Goal: Task Accomplishment & Management: Manage account settings

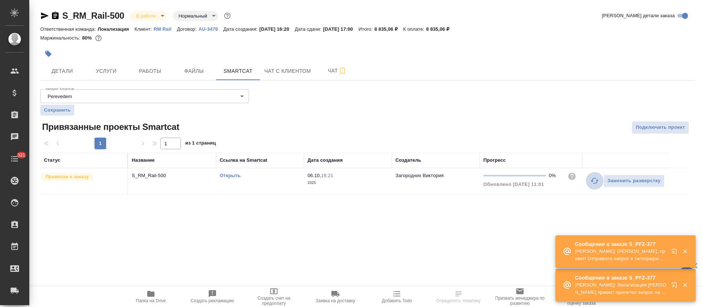
drag, startPoint x: 592, startPoint y: 179, endPoint x: 589, endPoint y: 185, distance: 6.7
click at [592, 179] on icon "button" at bounding box center [594, 180] width 9 height 9
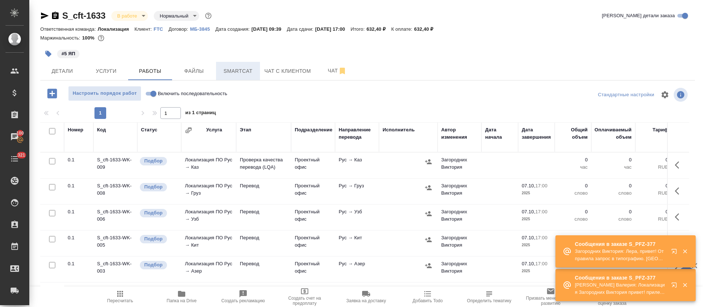
click at [219, 73] on button "Smartcat" at bounding box center [238, 71] width 44 height 18
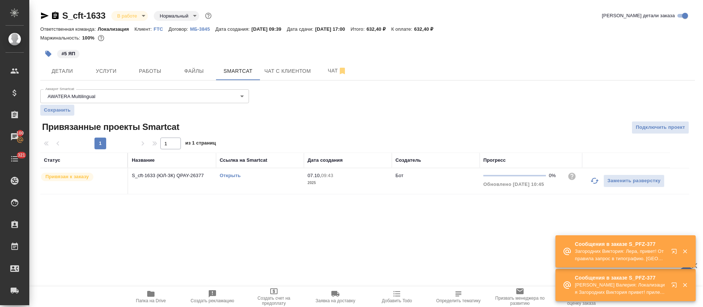
click at [227, 176] on link "Открыть" at bounding box center [230, 175] width 21 height 5
click at [147, 72] on span "Работы" at bounding box center [150, 71] width 35 height 9
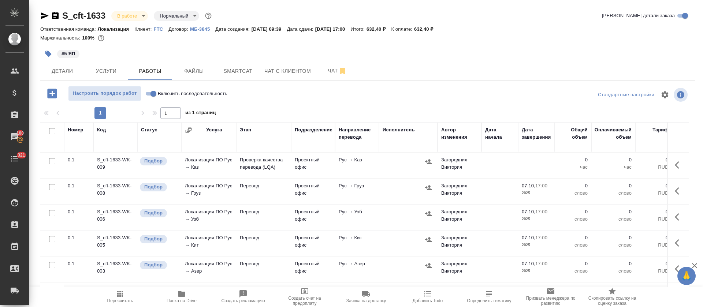
click at [150, 98] on label "Включить последовательность" at bounding box center [185, 93] width 84 height 15
click at [150, 98] on input "Включить последовательность" at bounding box center [153, 93] width 26 height 9
checkbox input "true"
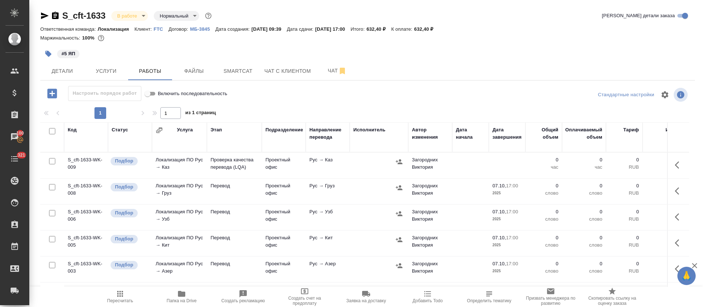
click at [54, 133] on input "checkbox" at bounding box center [52, 131] width 6 height 6
checkbox input "true"
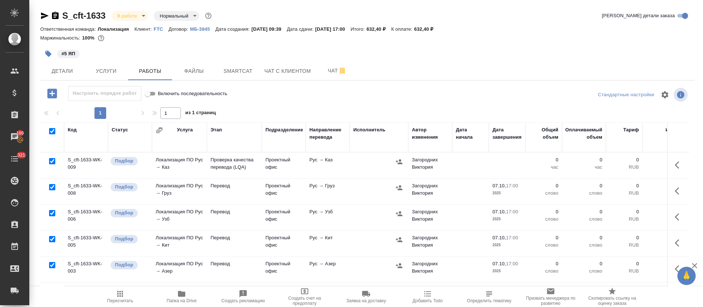
checkbox input "true"
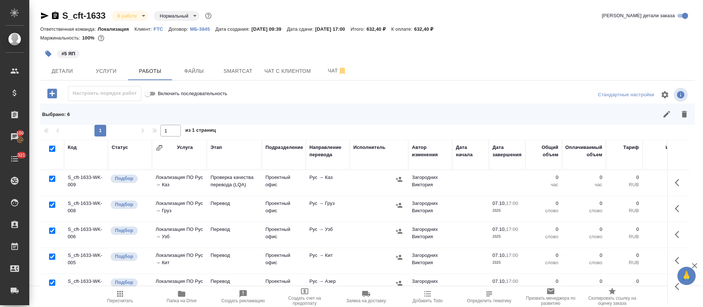
click at [53, 179] on input "checkbox" at bounding box center [52, 179] width 6 height 6
checkbox input "false"
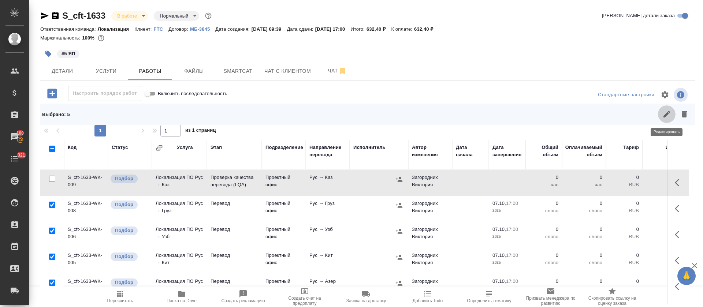
click at [665, 116] on icon "button" at bounding box center [666, 114] width 7 height 7
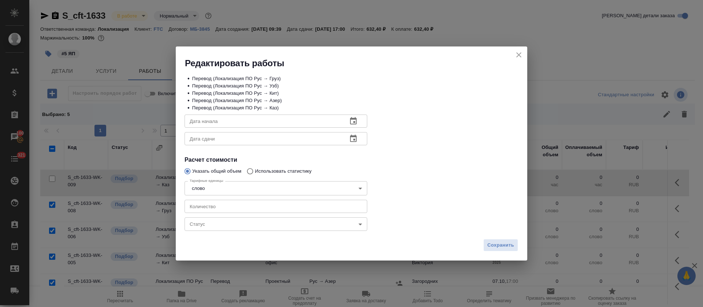
click at [292, 208] on input "number" at bounding box center [276, 206] width 183 height 13
type input "17"
click at [352, 122] on icon "button" at bounding box center [353, 121] width 9 height 9
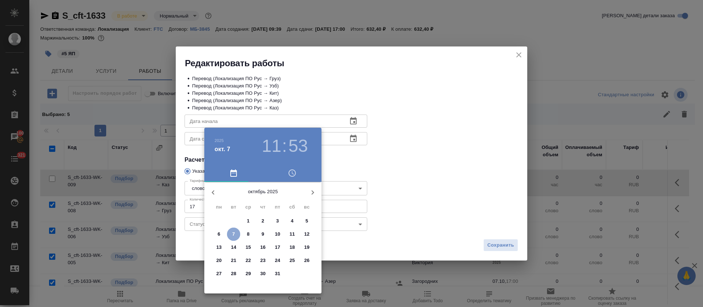
drag, startPoint x: 230, startPoint y: 236, endPoint x: 339, endPoint y: 186, distance: 119.2
click at [231, 235] on span "7" at bounding box center [233, 234] width 13 height 7
type input "07.10.2025 11:53"
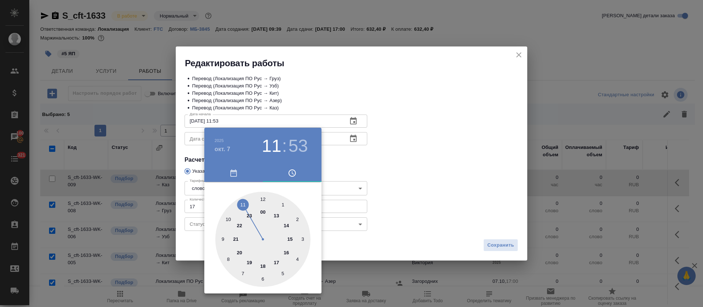
click at [355, 183] on div at bounding box center [351, 153] width 703 height 307
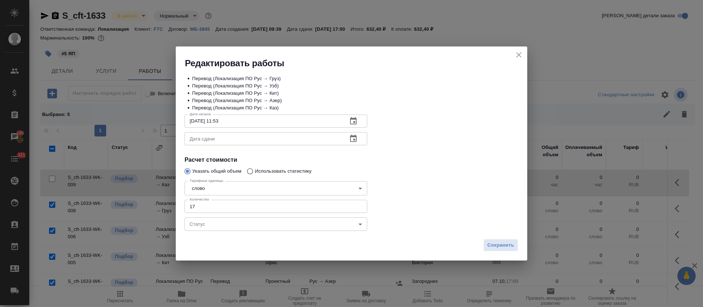
click at [350, 137] on icon "button" at bounding box center [353, 138] width 7 height 7
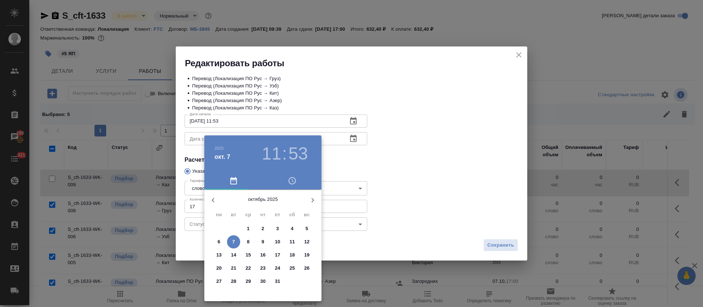
click at [236, 239] on span "7" at bounding box center [233, 241] width 13 height 7
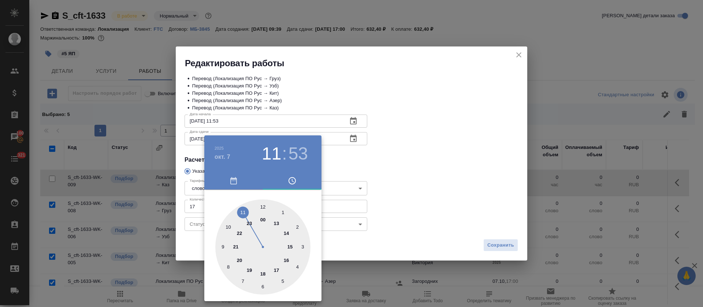
click at [283, 263] on div at bounding box center [262, 247] width 95 height 95
click at [261, 205] on div at bounding box center [262, 247] width 95 height 95
type input "07.10.2025 16:00"
click at [405, 181] on div at bounding box center [351, 153] width 703 height 307
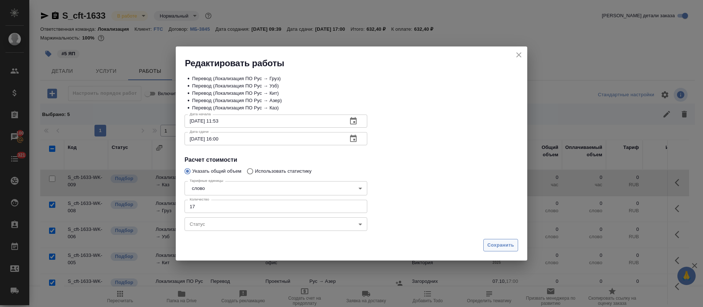
click at [517, 247] on button "Сохранить" at bounding box center [500, 245] width 35 height 13
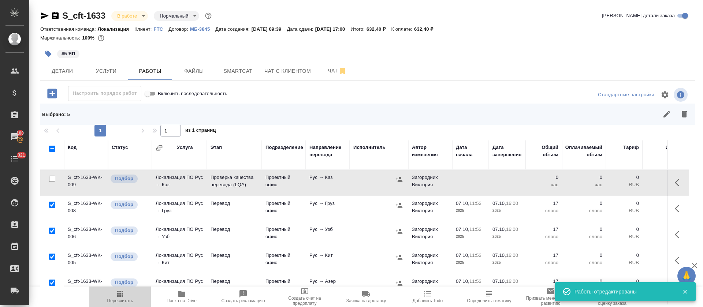
click at [123, 299] on span "Пересчитать" at bounding box center [120, 300] width 26 height 5
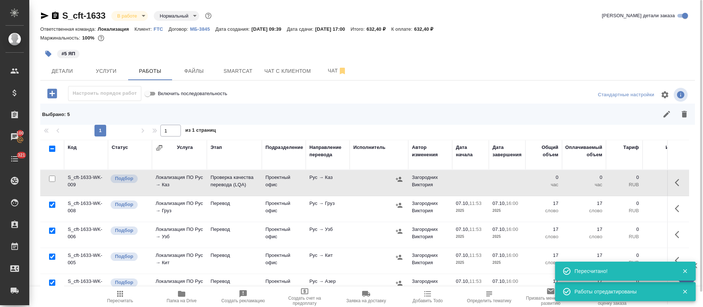
click at [398, 207] on icon "button" at bounding box center [399, 205] width 7 height 5
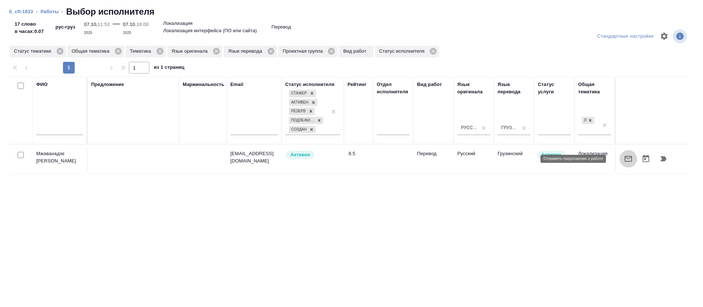
click at [624, 162] on icon "button" at bounding box center [628, 158] width 9 height 9
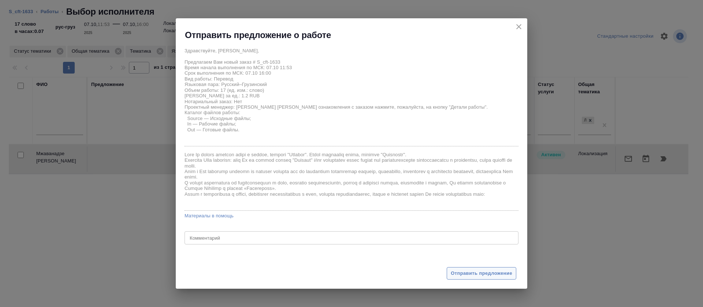
click at [461, 275] on span "Отправить предложение" at bounding box center [482, 273] width 62 height 8
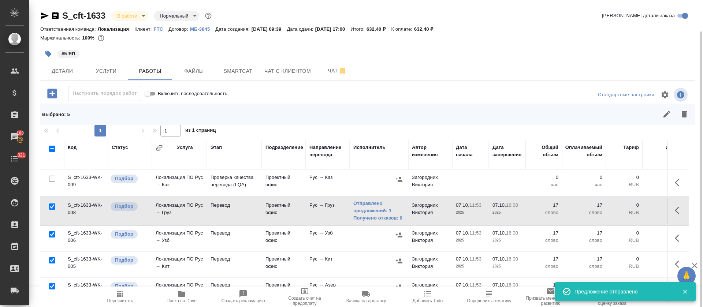
scroll to position [34, 0]
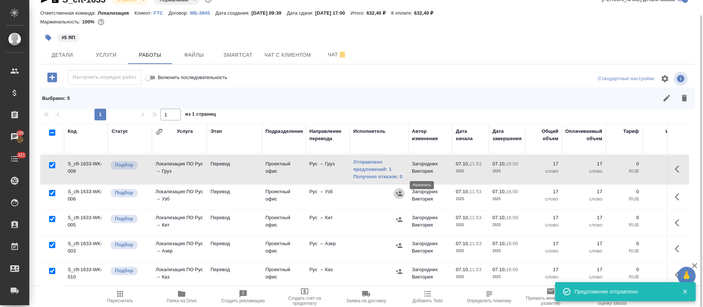
click at [396, 190] on icon "button" at bounding box center [398, 193] width 7 height 7
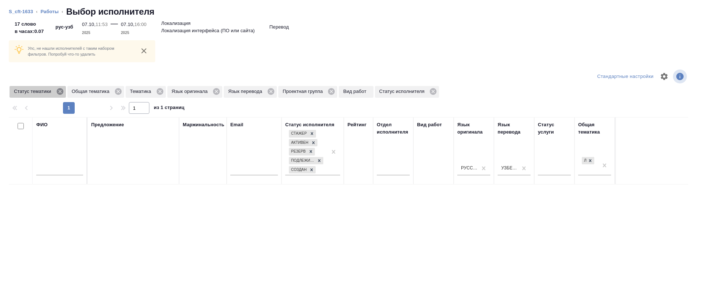
click at [60, 91] on icon at bounding box center [60, 91] width 8 height 8
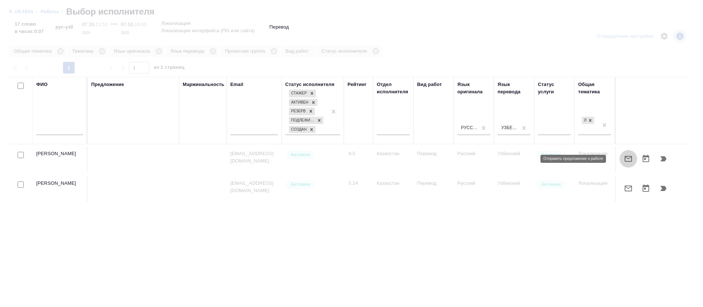
click at [624, 158] on icon "button" at bounding box center [628, 158] width 9 height 9
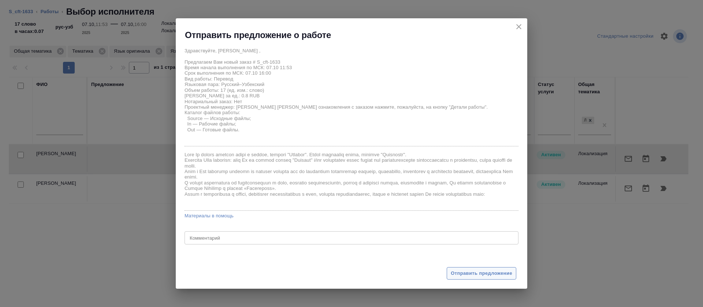
click at [450, 271] on button "Отправить предложение" at bounding box center [482, 273] width 70 height 13
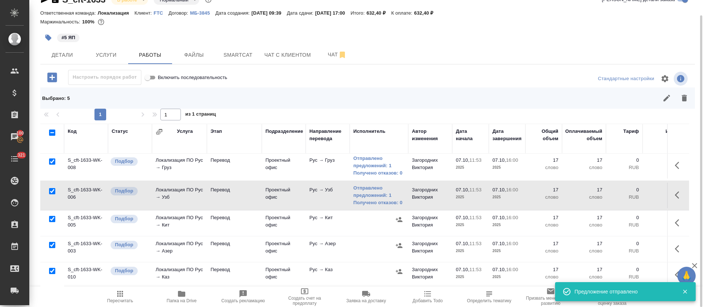
scroll to position [37, 0]
click at [397, 243] on td at bounding box center [379, 249] width 59 height 26
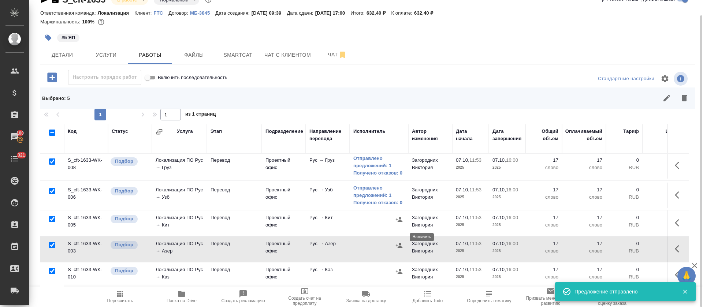
click at [399, 242] on icon "button" at bounding box center [398, 245] width 7 height 7
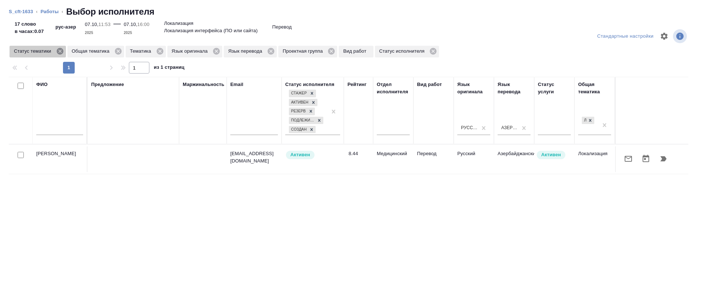
click at [64, 53] on icon at bounding box center [60, 51] width 8 height 8
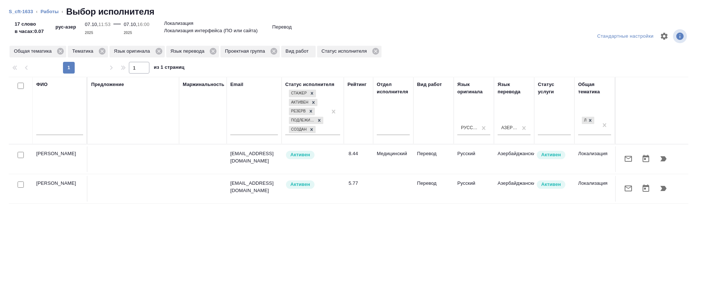
click at [624, 193] on icon "button" at bounding box center [628, 188] width 9 height 9
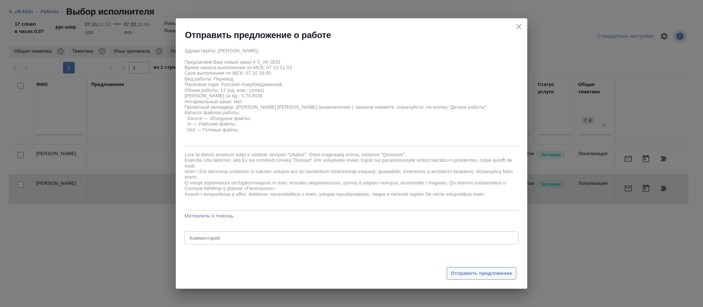
click at [467, 276] on span "Отправить предложение" at bounding box center [482, 273] width 62 height 8
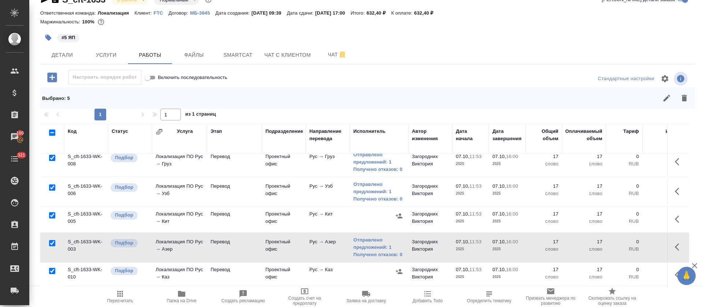
scroll to position [41, 0]
click at [403, 266] on button "button" at bounding box center [399, 271] width 11 height 11
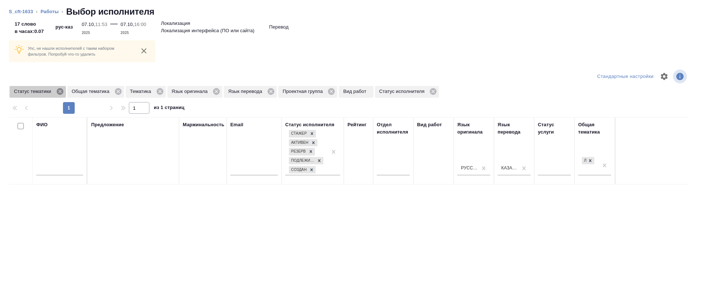
click at [57, 92] on icon at bounding box center [59, 91] width 7 height 7
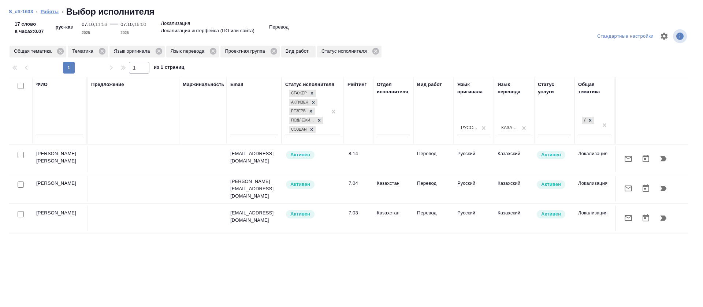
click at [57, 11] on link "Работы" at bounding box center [50, 11] width 18 height 5
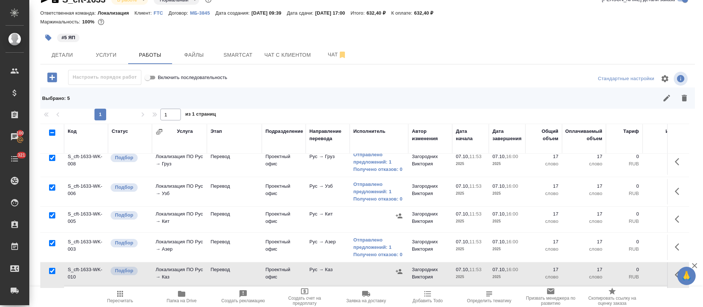
drag, startPoint x: 661, startPoint y: 211, endPoint x: 590, endPoint y: 224, distance: 71.8
click at [675, 215] on icon "button" at bounding box center [679, 219] width 9 height 9
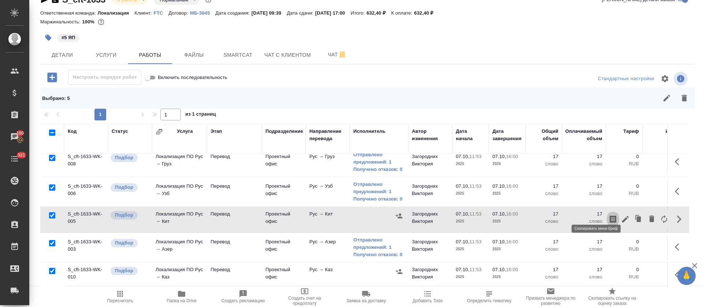
click at [607, 210] on button "button" at bounding box center [613, 219] width 12 height 18
click at [670, 267] on button "button" at bounding box center [679, 275] width 18 height 18
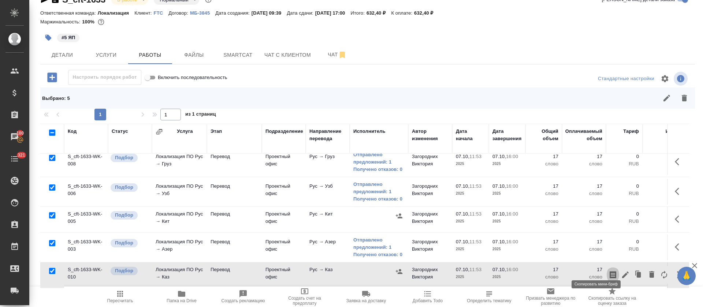
click at [608, 271] on icon "button" at bounding box center [612, 275] width 9 height 9
click at [398, 268] on icon "button" at bounding box center [398, 271] width 7 height 7
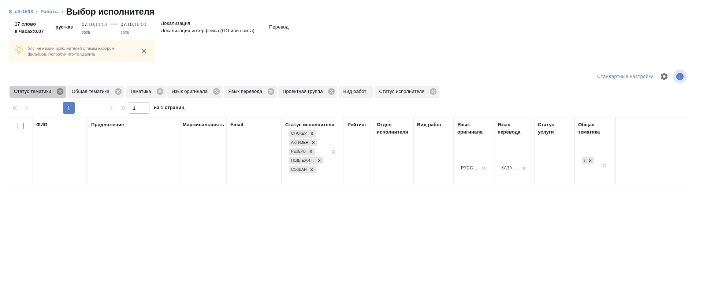
click at [57, 89] on icon at bounding box center [60, 91] width 8 height 8
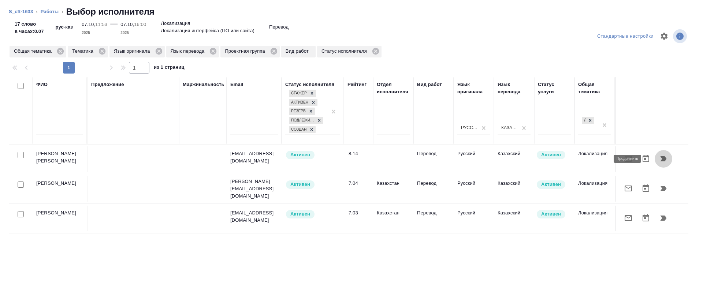
click at [659, 155] on icon "button" at bounding box center [663, 158] width 9 height 9
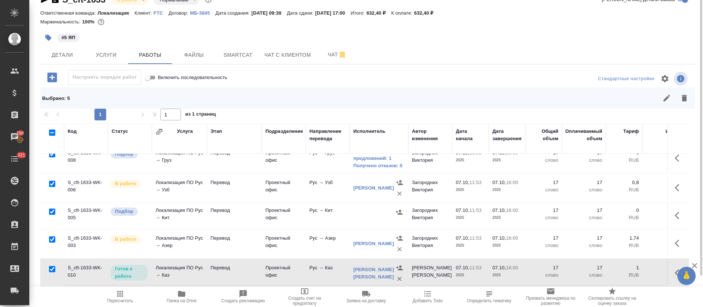
scroll to position [0, 0]
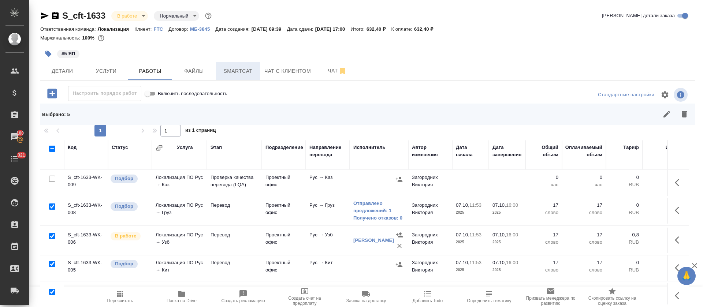
click at [225, 75] on span "Smartcat" at bounding box center [237, 71] width 35 height 9
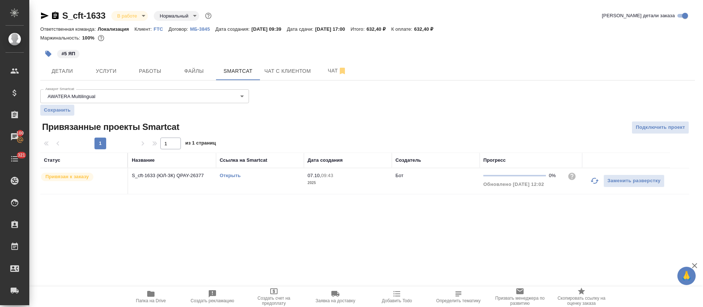
click at [235, 175] on link "Открыть" at bounding box center [230, 175] width 21 height 5
click at [169, 78] on button "Работы" at bounding box center [150, 71] width 44 height 18
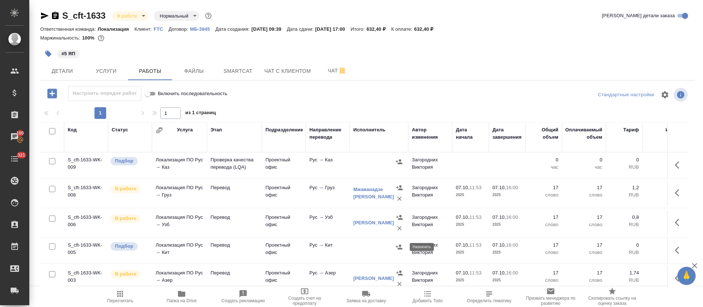
click at [399, 248] on icon "button" at bounding box center [399, 247] width 7 height 5
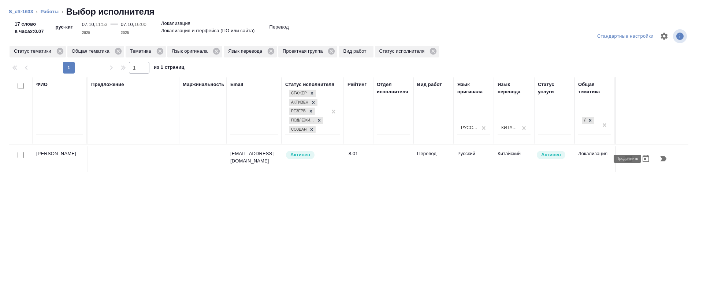
click at [655, 161] on button "button" at bounding box center [664, 159] width 18 height 18
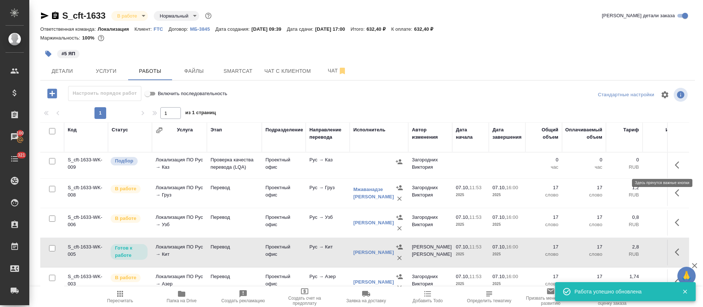
click at [675, 163] on icon "button" at bounding box center [679, 165] width 9 height 9
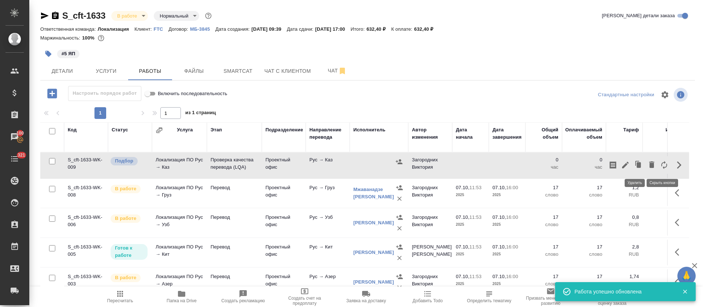
click at [649, 166] on icon "button" at bounding box center [651, 164] width 5 height 7
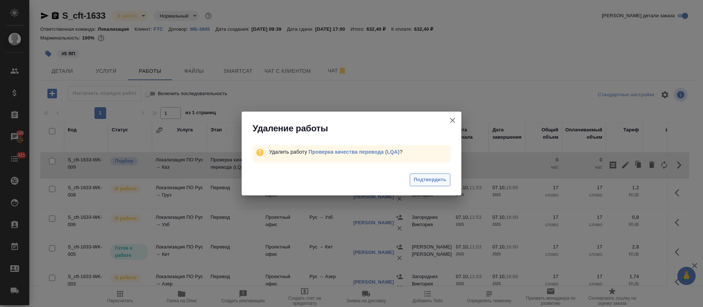
click at [425, 177] on span "Подтвердить" at bounding box center [430, 180] width 33 height 8
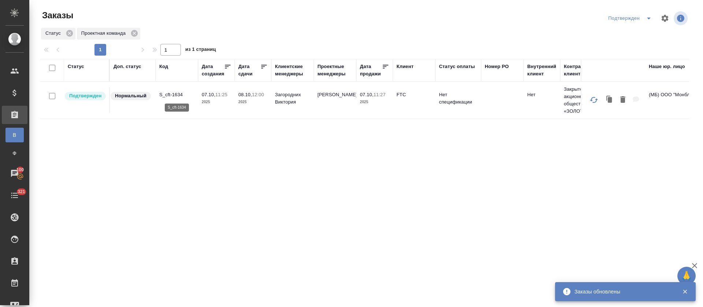
click at [177, 96] on p "S_cft-1634" at bounding box center [176, 94] width 35 height 7
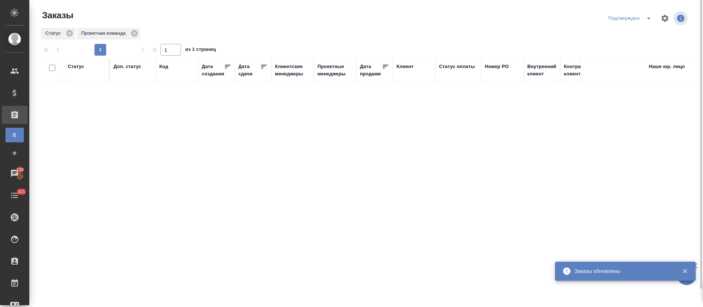
click at [652, 16] on icon "split button" at bounding box center [648, 18] width 9 height 9
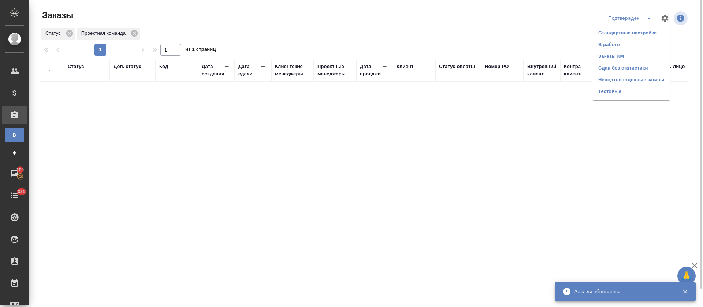
click at [641, 43] on li "В работе" at bounding box center [631, 45] width 78 height 12
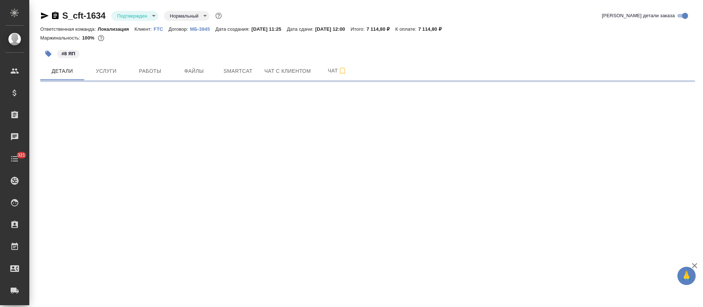
select select "RU"
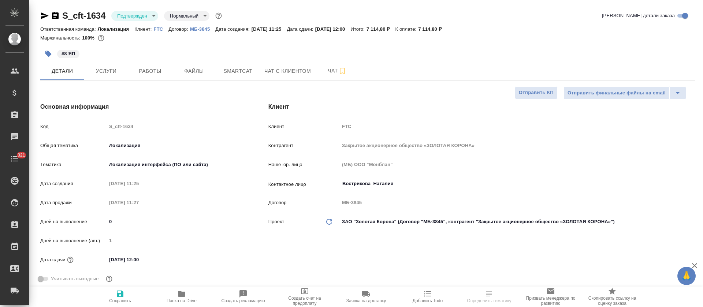
type textarea "x"
click at [152, 15] on body "🙏 .cls-1 fill:#fff; AWATERA Tretyakova Olga Клиенты Спецификации Заказы Чаты 32…" at bounding box center [351, 153] width 703 height 307
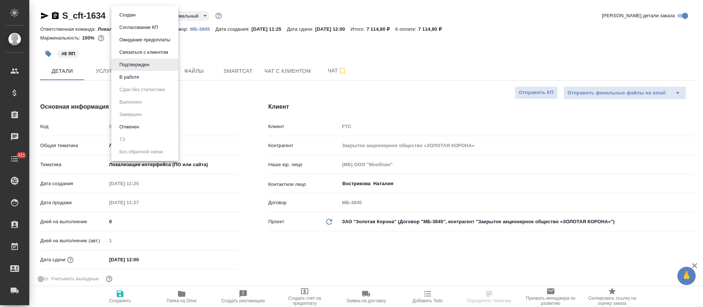
type textarea "x"
click at [144, 76] on li "В работе" at bounding box center [144, 77] width 67 height 12
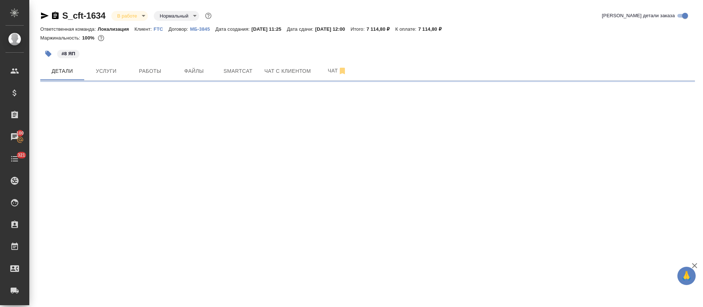
select select "RU"
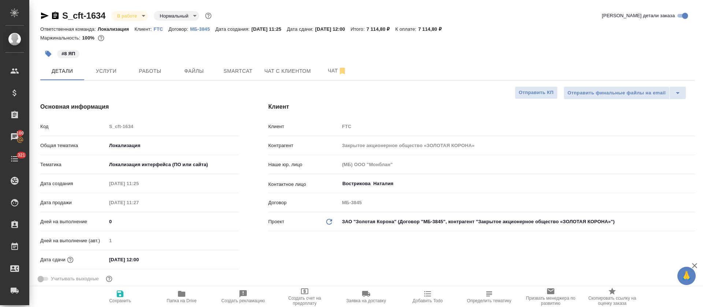
type textarea "x"
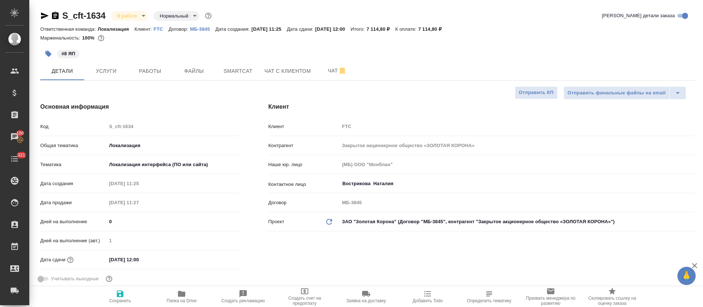
type textarea "x"
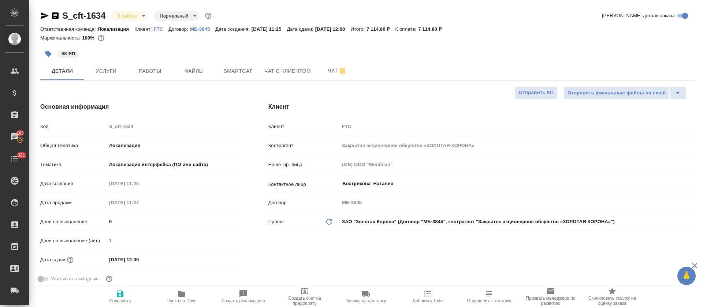
type textarea "x"
click at [240, 67] on span "Smartcat" at bounding box center [237, 71] width 35 height 9
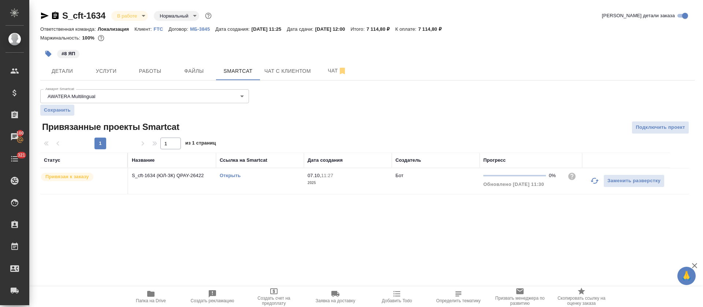
click at [224, 176] on link "Открыть" at bounding box center [230, 175] width 21 height 5
click at [142, 72] on span "Работы" at bounding box center [150, 71] width 35 height 9
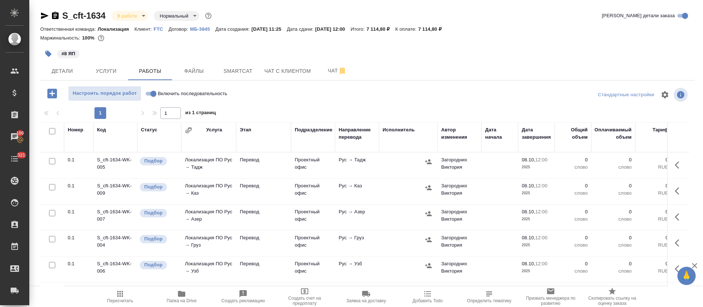
click at [152, 94] on input "Включить последовательность" at bounding box center [153, 93] width 26 height 9
checkbox input "true"
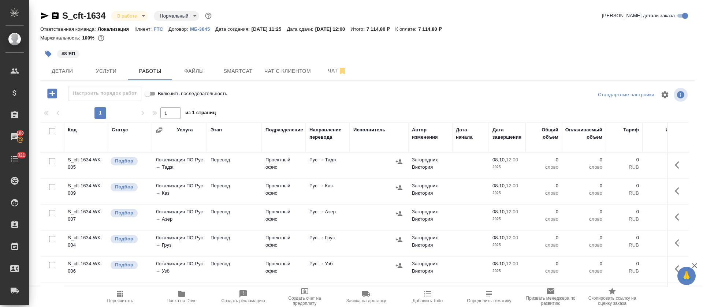
click at [51, 131] on input "checkbox" at bounding box center [52, 131] width 6 height 6
checkbox input "true"
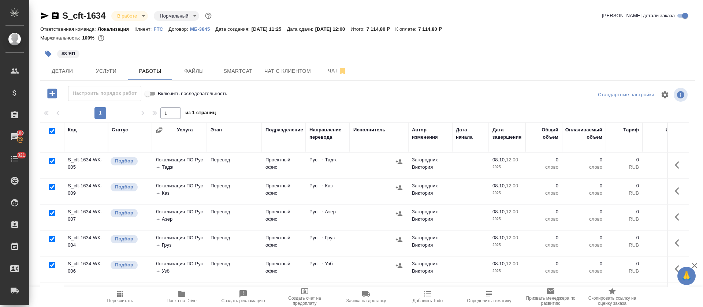
checkbox input "true"
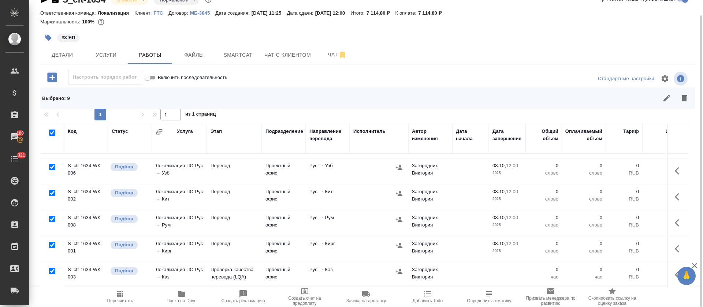
scroll to position [108, 0]
click at [52, 268] on input "checkbox" at bounding box center [52, 271] width 6 height 6
checkbox input "false"
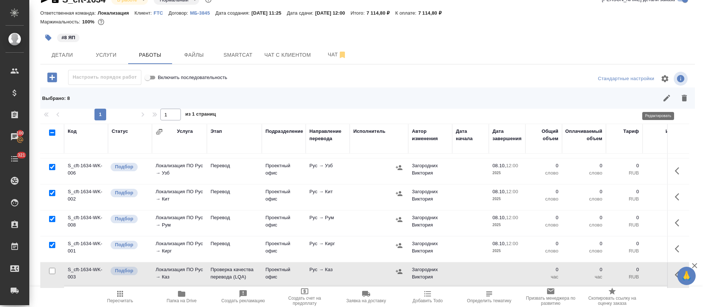
click at [662, 94] on icon "button" at bounding box center [666, 98] width 9 height 9
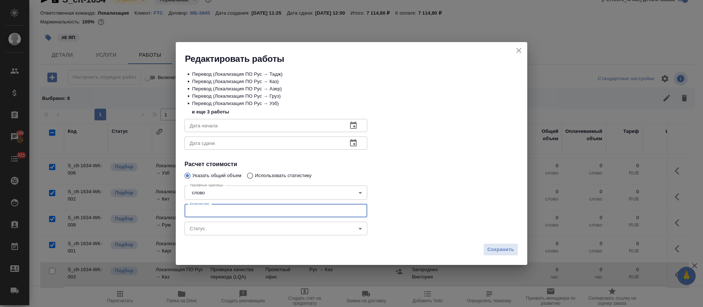
click at [235, 212] on input "number" at bounding box center [276, 210] width 183 height 13
type input "121"
click at [354, 126] on icon "button" at bounding box center [353, 125] width 7 height 7
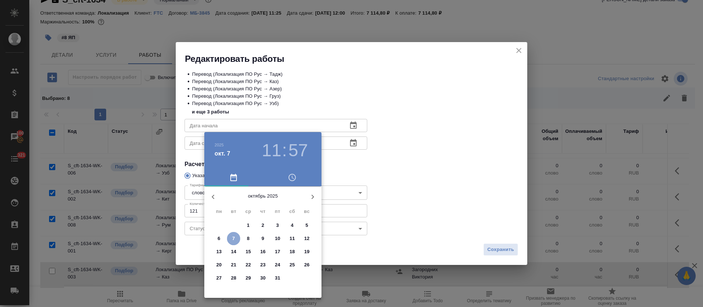
click at [235, 238] on span "7" at bounding box center [233, 238] width 13 height 7
type input "07.10.2025 11:57"
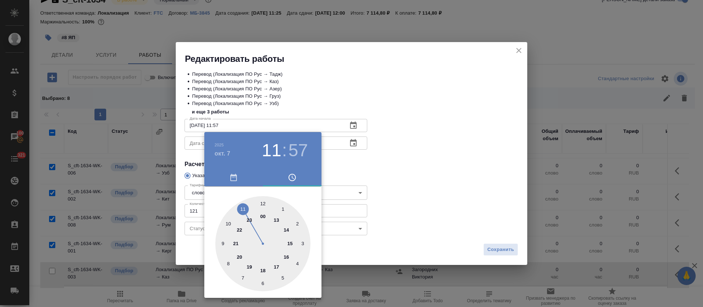
click at [384, 202] on div at bounding box center [351, 153] width 703 height 307
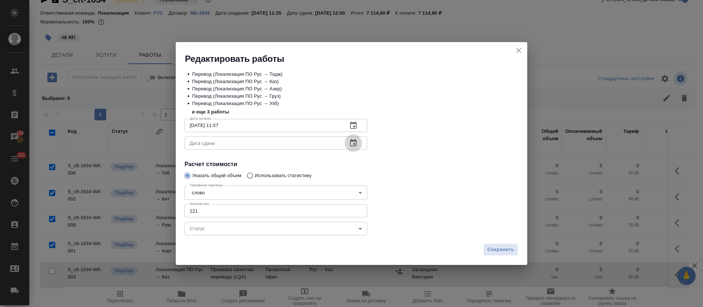
click at [351, 150] on button "button" at bounding box center [353, 143] width 18 height 18
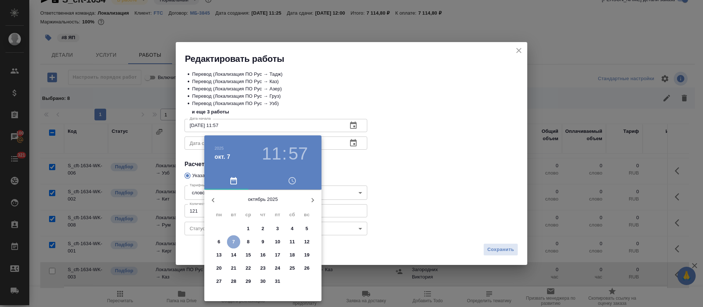
click at [232, 245] on p "7" at bounding box center [233, 241] width 3 height 7
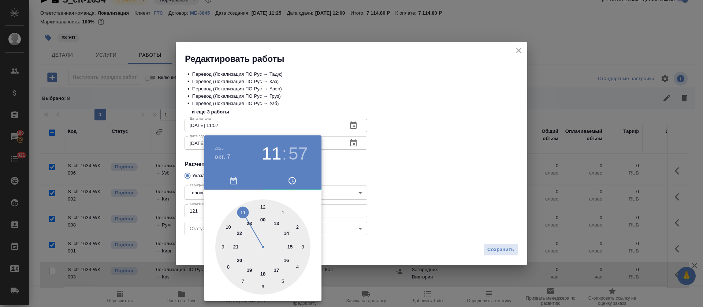
click at [276, 272] on div at bounding box center [262, 247] width 95 height 95
click at [263, 203] on div at bounding box center [262, 247] width 95 height 95
type input "07.10.2025 17:00"
click at [447, 158] on div at bounding box center [351, 153] width 703 height 307
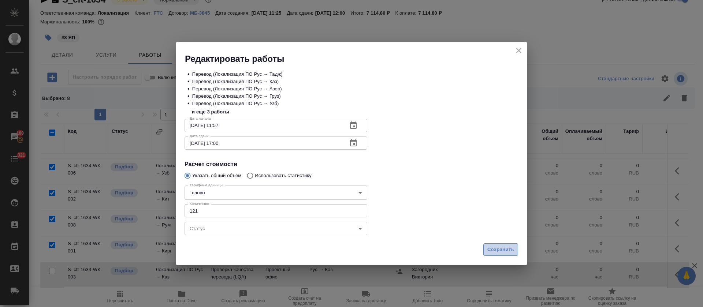
drag, startPoint x: 504, startPoint y: 245, endPoint x: 492, endPoint y: 251, distance: 13.9
click at [504, 245] on button "Сохранить" at bounding box center [500, 249] width 35 height 13
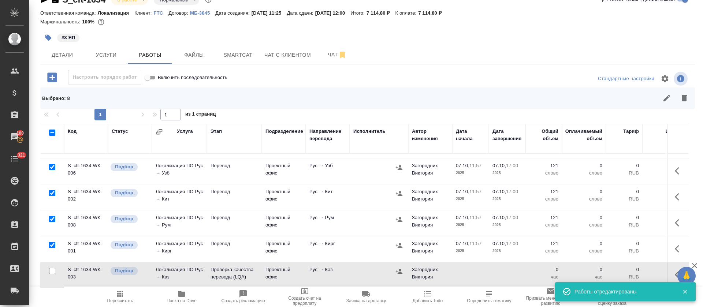
click at [120, 296] on icon "button" at bounding box center [120, 294] width 6 height 6
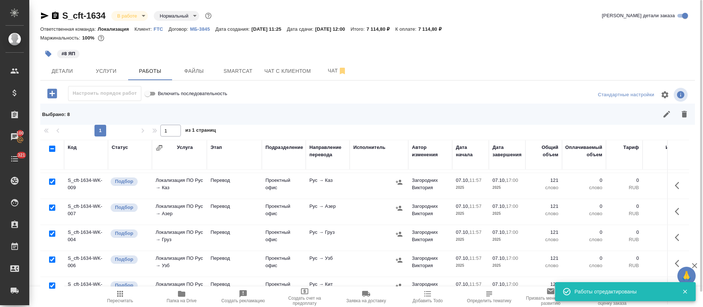
scroll to position [0, 0]
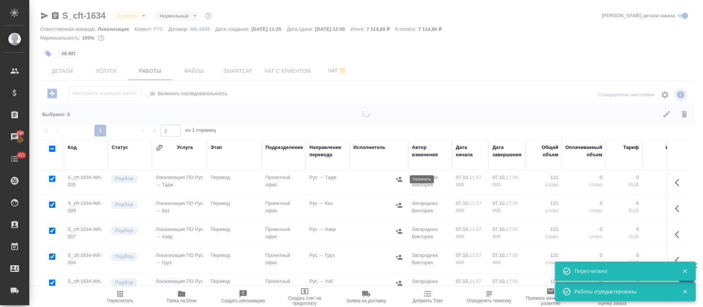
click at [400, 178] on icon "button" at bounding box center [399, 179] width 7 height 5
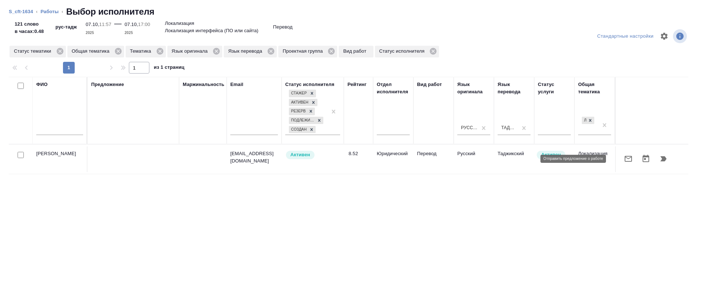
click at [624, 162] on icon "button" at bounding box center [628, 158] width 9 height 9
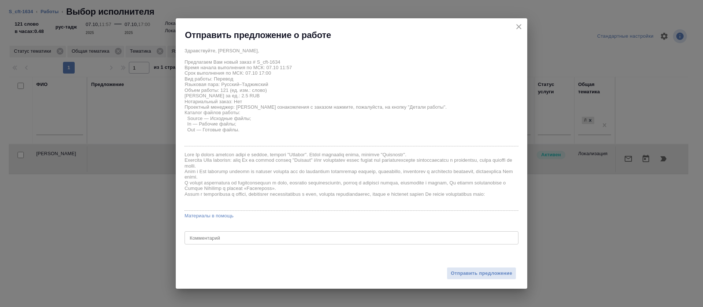
click at [517, 30] on icon "close" at bounding box center [518, 26] width 9 height 9
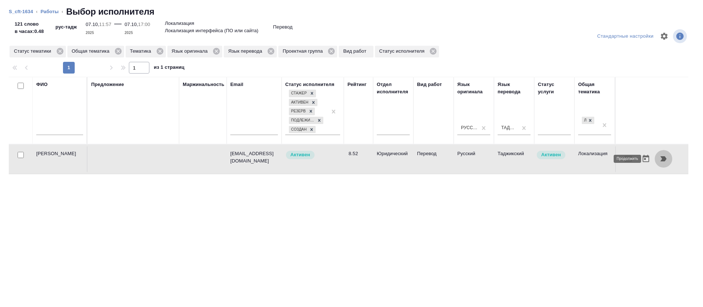
click at [660, 160] on icon "button" at bounding box center [663, 158] width 6 height 5
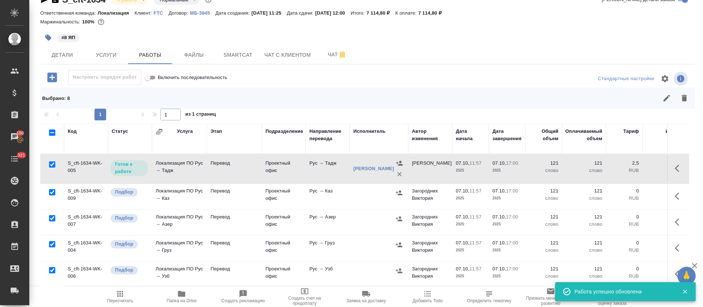
click at [675, 194] on icon "button" at bounding box center [679, 196] width 9 height 9
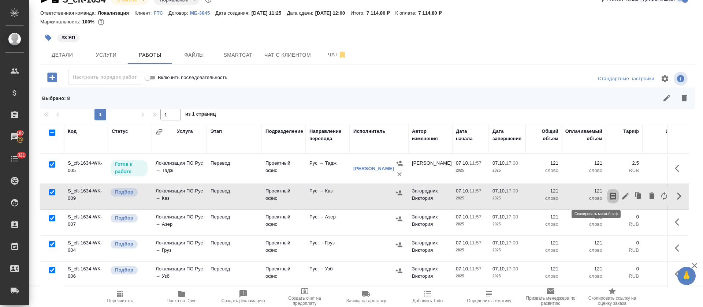
click at [610, 197] on icon "button" at bounding box center [613, 196] width 7 height 7
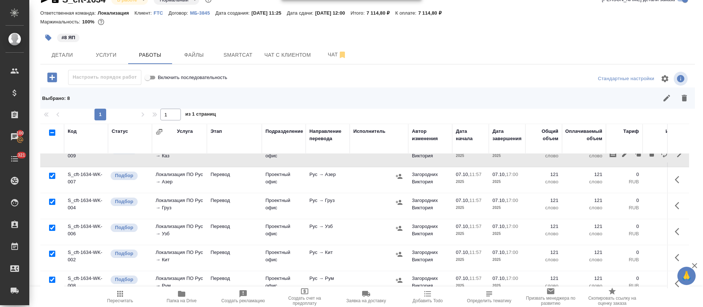
scroll to position [55, 0]
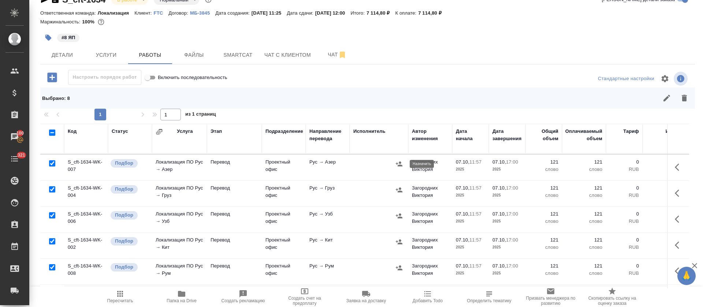
click at [395, 165] on button "button" at bounding box center [399, 164] width 11 height 11
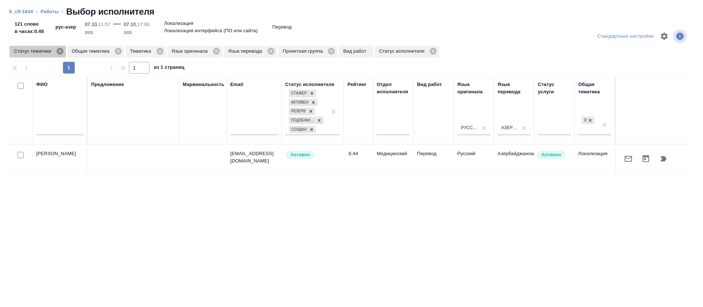
click at [62, 52] on icon at bounding box center [59, 51] width 7 height 7
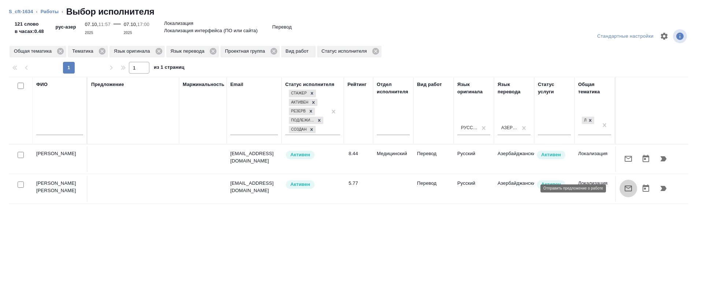
click at [624, 190] on icon "button" at bounding box center [628, 188] width 9 height 9
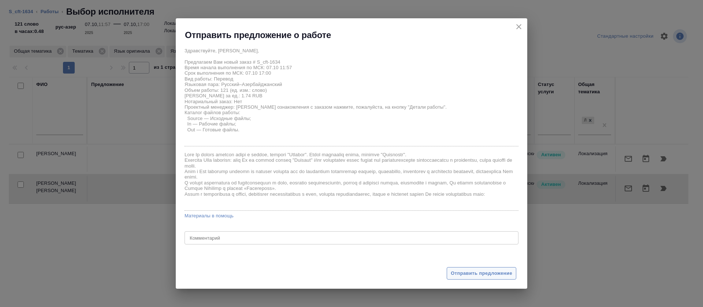
click at [459, 273] on span "Отправить предложение" at bounding box center [482, 273] width 62 height 8
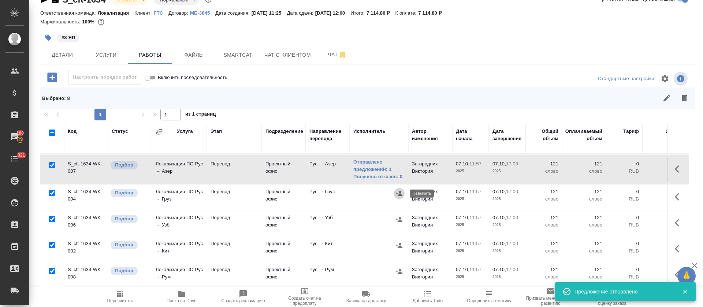
click at [396, 195] on icon "button" at bounding box center [398, 193] width 7 height 7
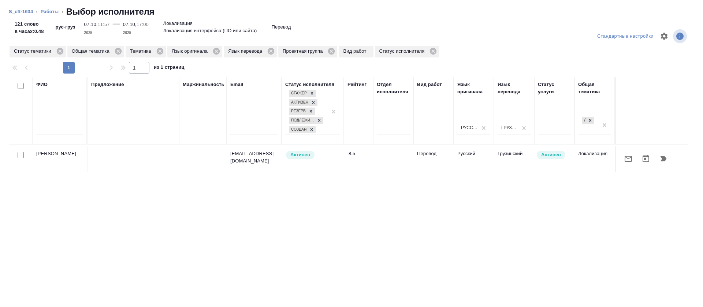
click at [624, 157] on icon "button" at bounding box center [628, 158] width 9 height 9
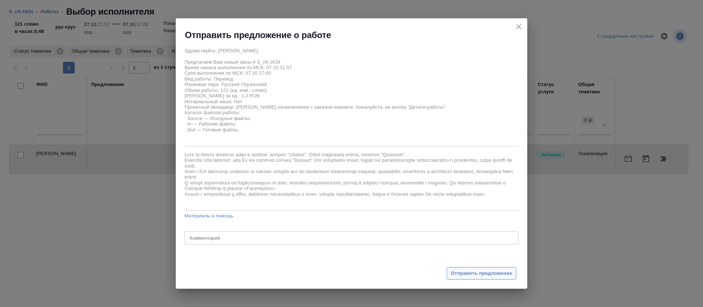
click at [477, 271] on span "Отправить предложение" at bounding box center [482, 273] width 62 height 8
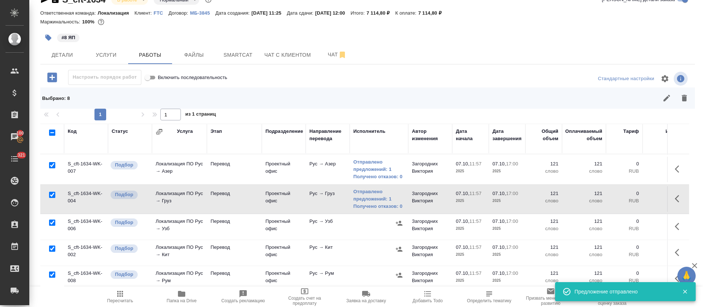
click at [400, 224] on icon "button" at bounding box center [399, 223] width 7 height 5
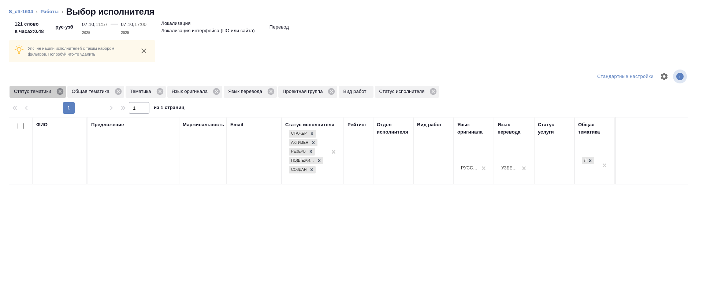
click at [63, 91] on icon at bounding box center [59, 91] width 7 height 7
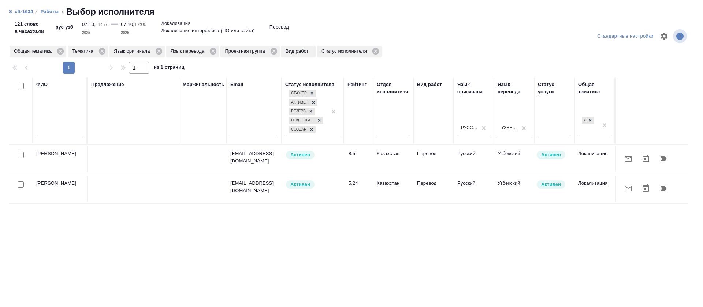
click at [628, 167] on div at bounding box center [651, 159] width 65 height 18
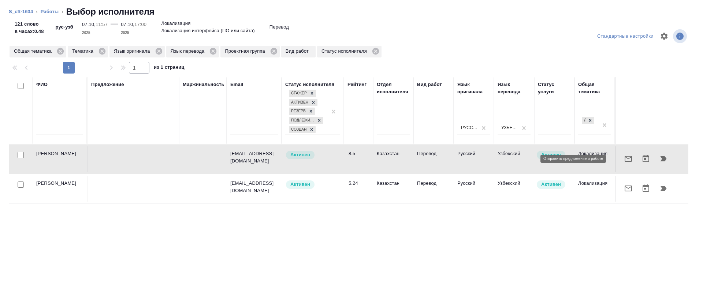
click at [625, 161] on icon "button" at bounding box center [628, 159] width 7 height 6
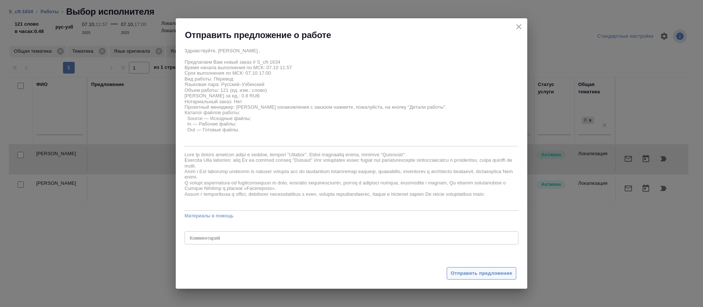
click at [463, 270] on span "Отправить предложение" at bounding box center [482, 273] width 62 height 8
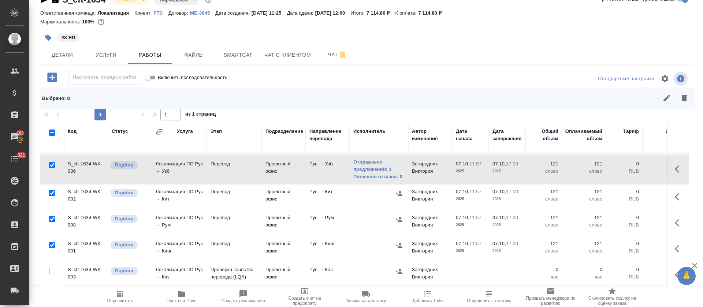
scroll to position [123, 0]
click at [397, 217] on icon "button" at bounding box center [399, 219] width 7 height 5
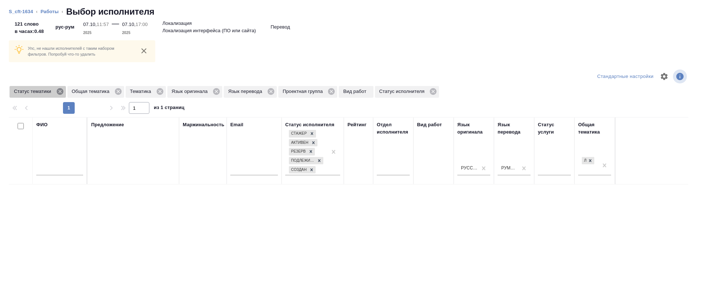
click at [61, 90] on icon at bounding box center [60, 91] width 8 height 8
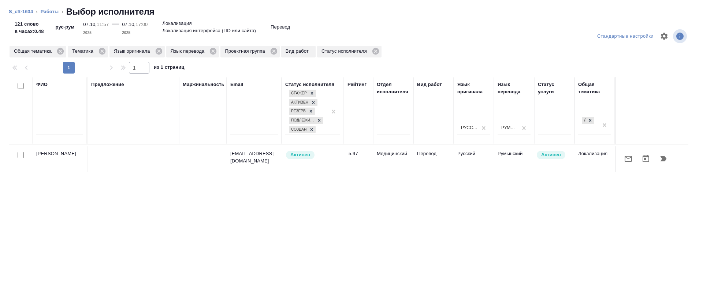
click at [623, 165] on button "button" at bounding box center [628, 159] width 18 height 18
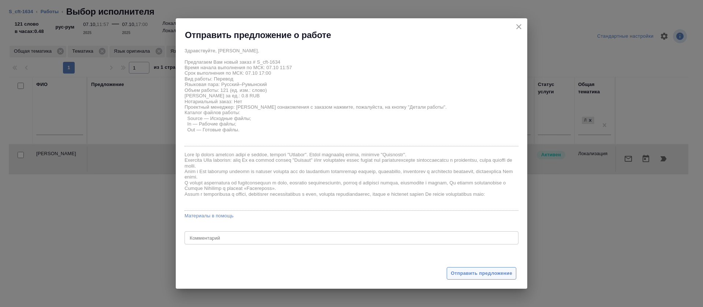
click at [455, 268] on button "Отправить предложение" at bounding box center [482, 273] width 70 height 13
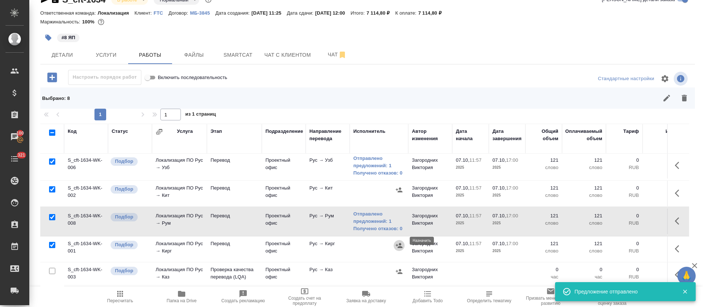
click at [397, 243] on icon "button" at bounding box center [399, 245] width 7 height 5
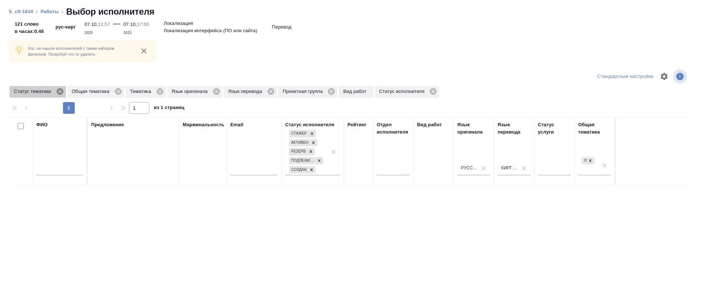
click at [60, 91] on icon at bounding box center [60, 91] width 8 height 8
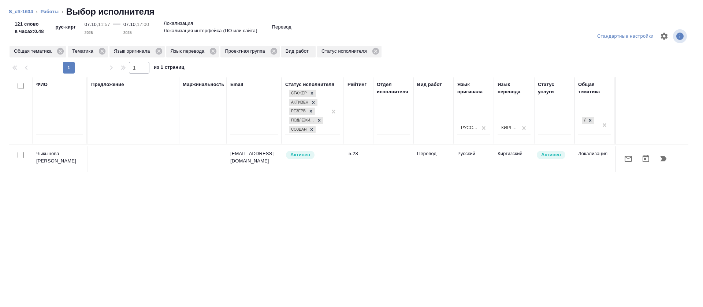
click at [624, 158] on icon "button" at bounding box center [628, 158] width 9 height 9
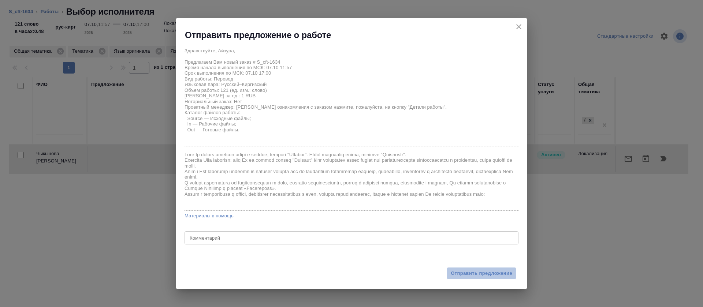
click at [464, 272] on span "Отправить предложение" at bounding box center [482, 273] width 62 height 8
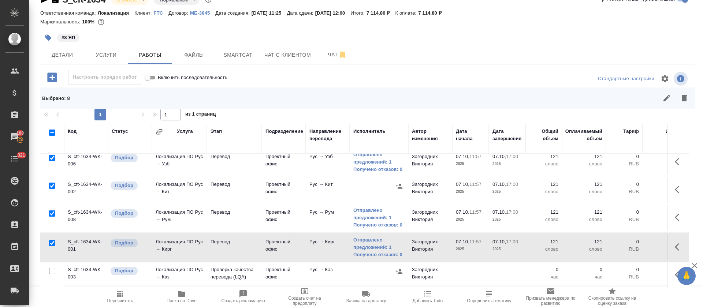
click at [675, 190] on icon "button" at bounding box center [677, 189] width 4 height 7
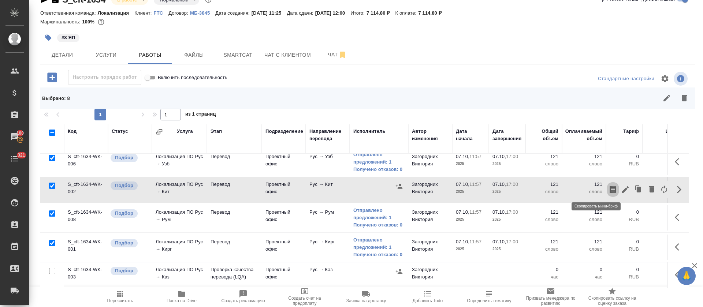
click at [610, 188] on icon "button" at bounding box center [613, 189] width 7 height 7
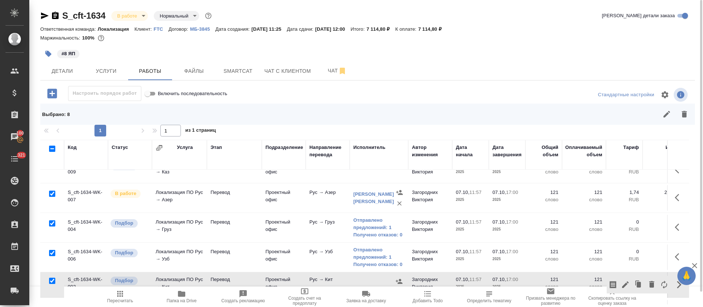
scroll to position [0, 0]
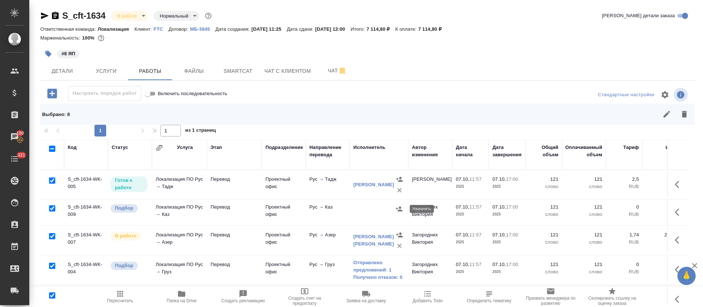
click at [400, 213] on button "button" at bounding box center [399, 209] width 11 height 11
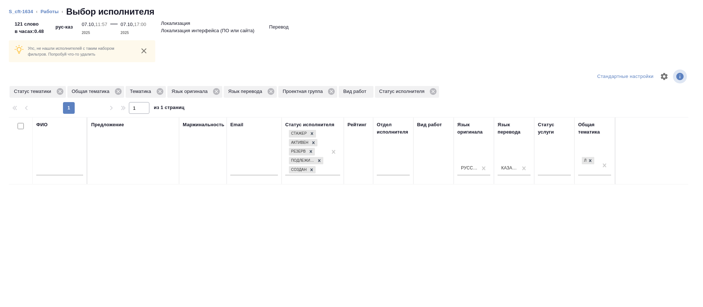
click at [58, 99] on div at bounding box center [351, 100] width 685 height 4
click at [59, 92] on icon at bounding box center [60, 91] width 8 height 8
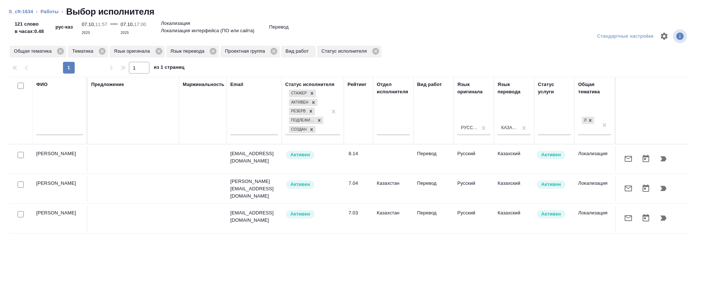
click at [659, 161] on icon "button" at bounding box center [663, 158] width 9 height 9
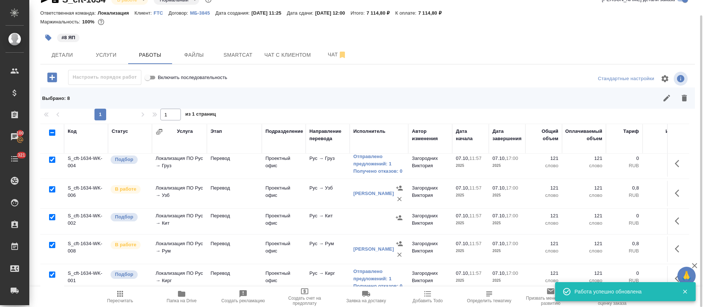
scroll to position [134, 0]
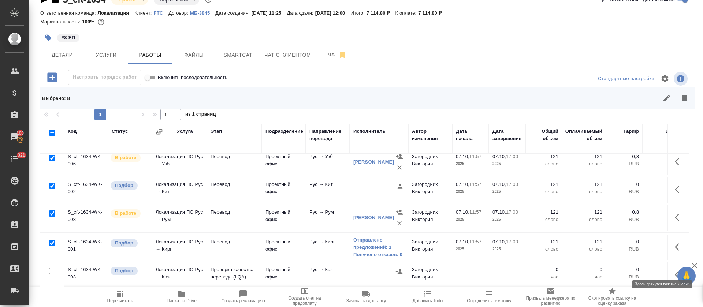
click at [675, 271] on icon "button" at bounding box center [679, 275] width 9 height 9
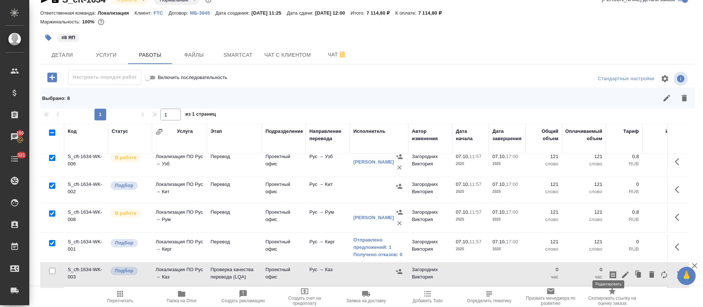
click at [621, 271] on icon "button" at bounding box center [625, 275] width 9 height 9
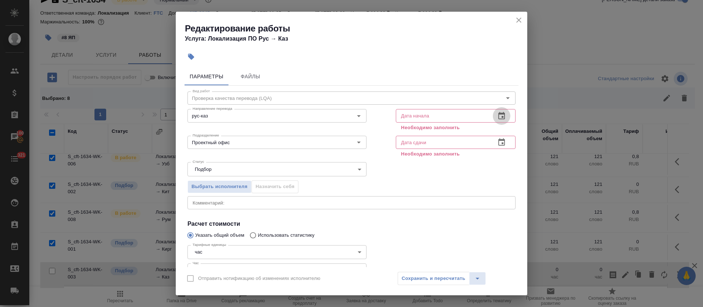
click at [498, 119] on icon "button" at bounding box center [501, 115] width 7 height 7
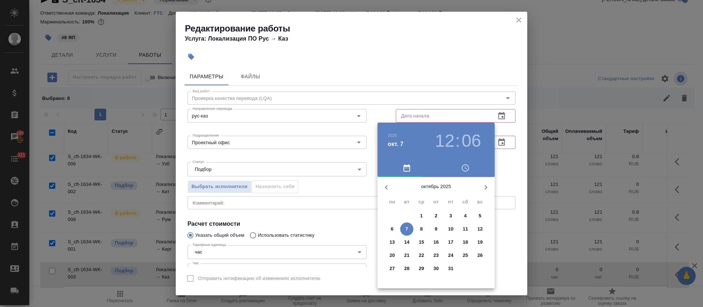
click at [420, 227] on span "8" at bounding box center [421, 229] width 13 height 7
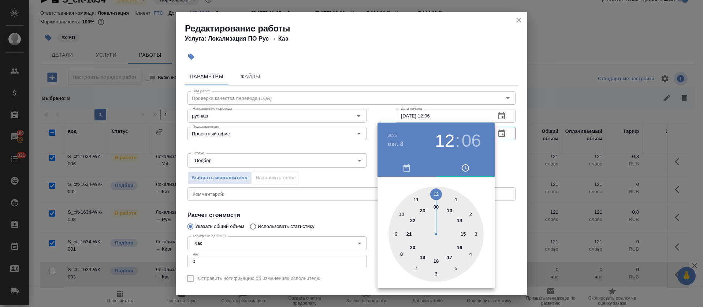
click at [362, 133] on div at bounding box center [351, 153] width 703 height 307
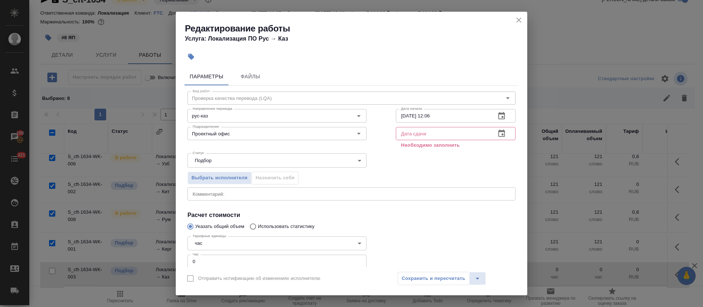
click at [493, 121] on button "button" at bounding box center [502, 116] width 18 height 18
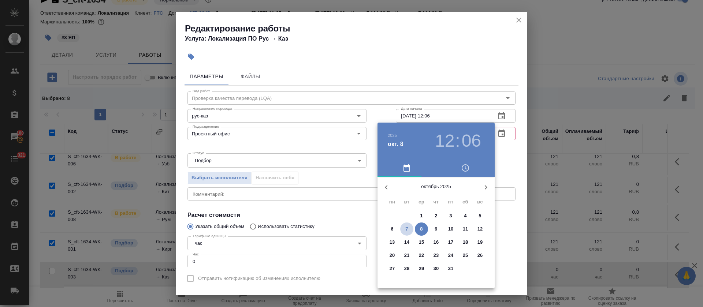
click at [407, 226] on p "7" at bounding box center [406, 229] width 3 height 7
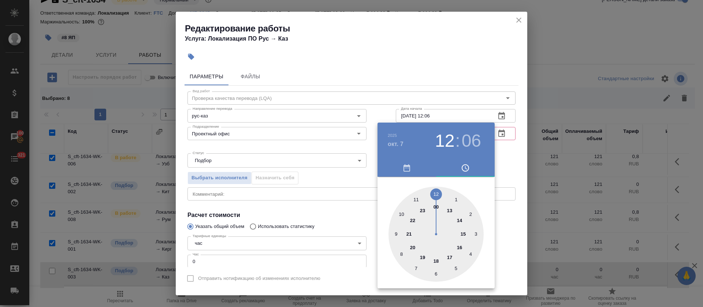
click at [450, 258] on div at bounding box center [435, 234] width 95 height 95
click at [437, 192] on div at bounding box center [435, 234] width 95 height 95
type input "07.10.2025 17:00"
click at [334, 205] on div at bounding box center [351, 153] width 703 height 307
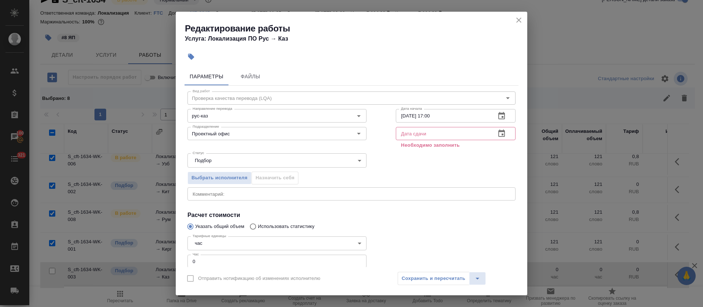
click at [497, 132] on icon "button" at bounding box center [501, 133] width 9 height 9
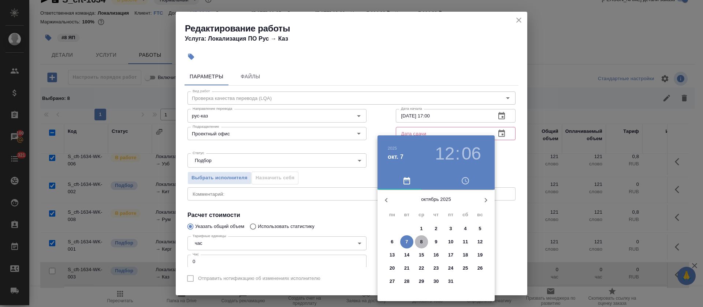
click at [425, 243] on span "8" at bounding box center [421, 241] width 13 height 7
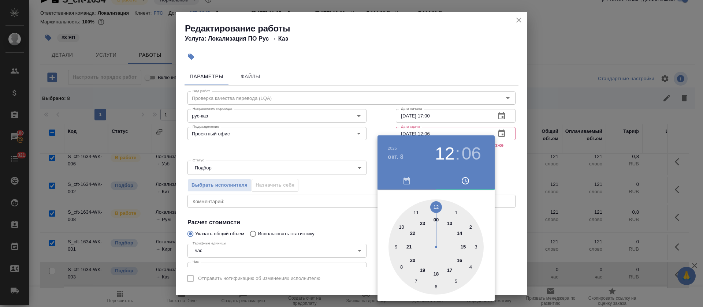
click at [437, 208] on div at bounding box center [435, 247] width 95 height 95
type input "08.10.2025 12:00"
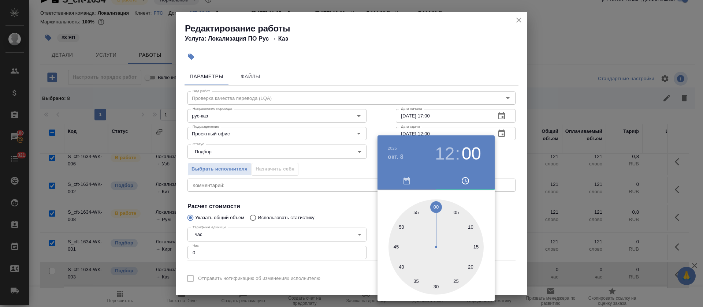
click at [306, 206] on div at bounding box center [351, 153] width 703 height 307
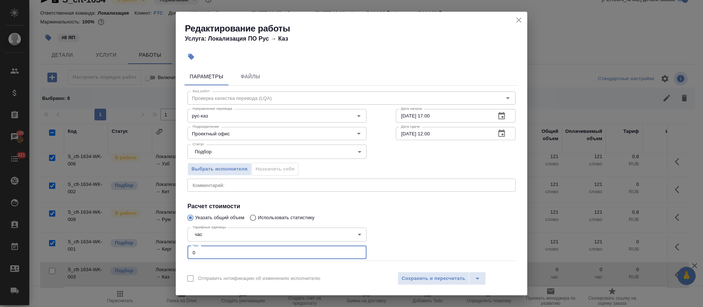
drag, startPoint x: 201, startPoint y: 249, endPoint x: 189, endPoint y: 249, distance: 12.5
click at [189, 249] on input "0" at bounding box center [276, 252] width 179 height 13
type input "1"
click at [217, 136] on input "Проектный офис" at bounding box center [265, 133] width 150 height 9
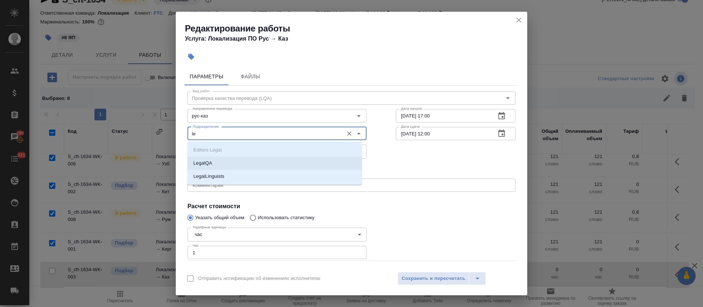
click at [218, 165] on li "LegalQA" at bounding box center [274, 163] width 174 height 13
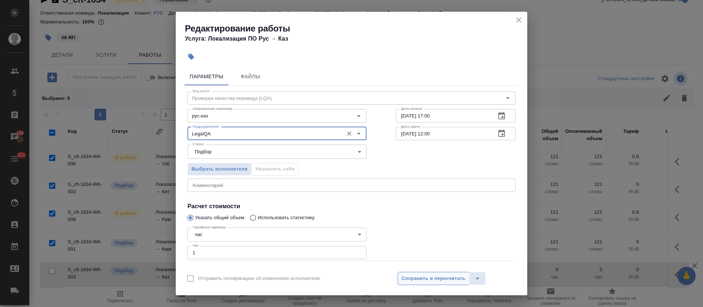
type input "LegalQA"
click at [412, 279] on span "Сохранить и пересчитать" at bounding box center [434, 279] width 64 height 8
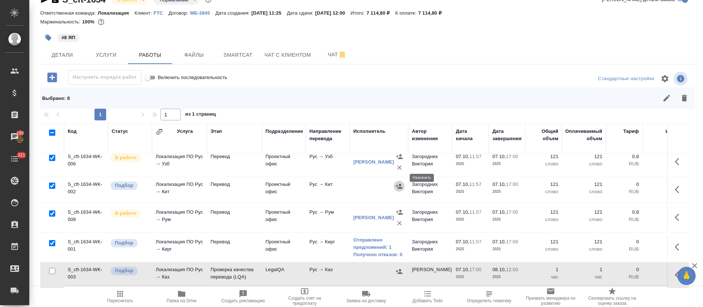
click at [396, 183] on icon "button" at bounding box center [398, 186] width 7 height 7
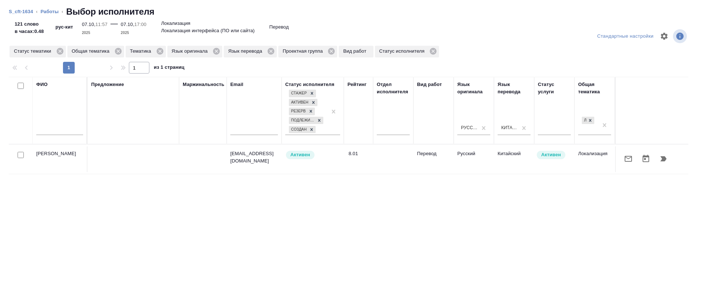
click at [660, 159] on button "button" at bounding box center [664, 159] width 18 height 18
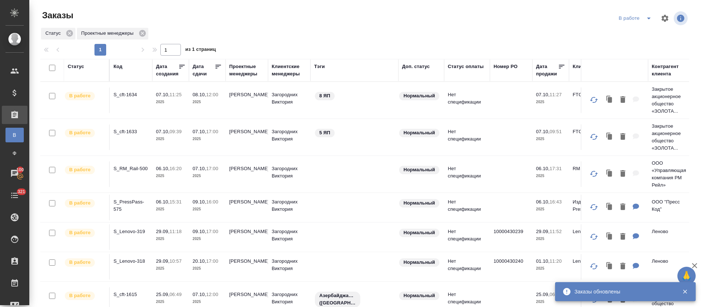
click at [644, 21] on icon "split button" at bounding box center [648, 18] width 9 height 9
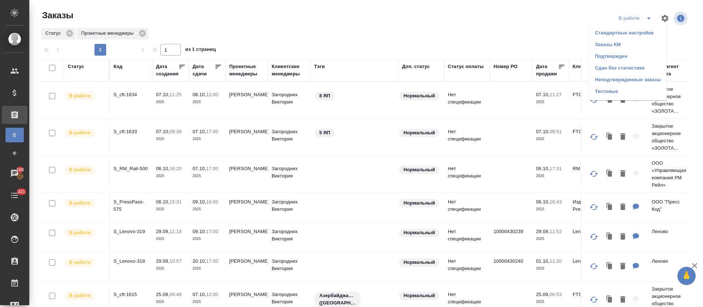
click at [621, 54] on li "Подтвержден" at bounding box center [628, 57] width 78 height 12
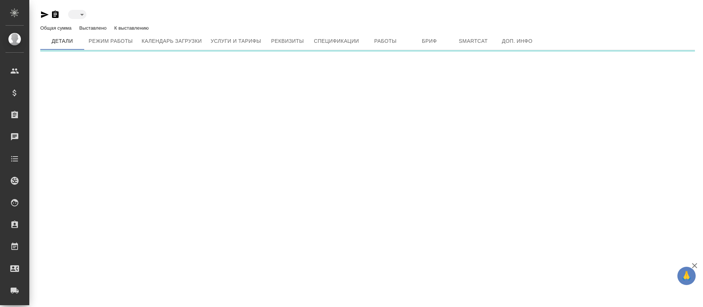
type input "toBeImplemented"
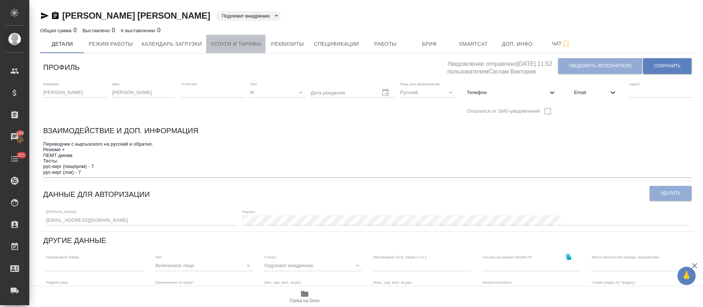
click at [253, 41] on span "Услуги и тарифы" at bounding box center [235, 44] width 51 height 9
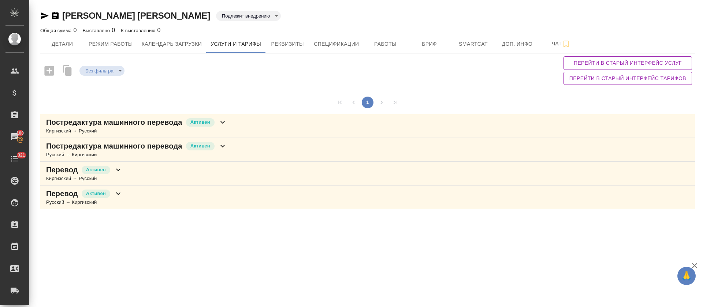
click at [262, 145] on div "Постредактура машинного перевода Активен Русский → Киргизский" at bounding box center [367, 150] width 655 height 24
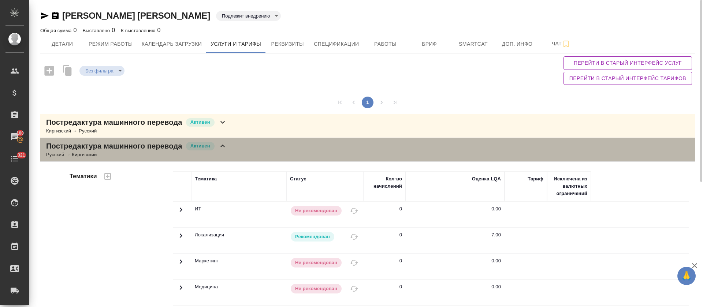
click at [250, 144] on div "Постредактура машинного перевода Активен Русский → Киргизский" at bounding box center [367, 150] width 655 height 24
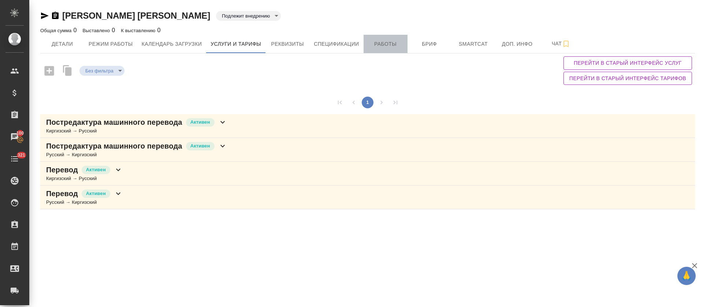
click at [371, 50] on button "Работы" at bounding box center [386, 44] width 44 height 18
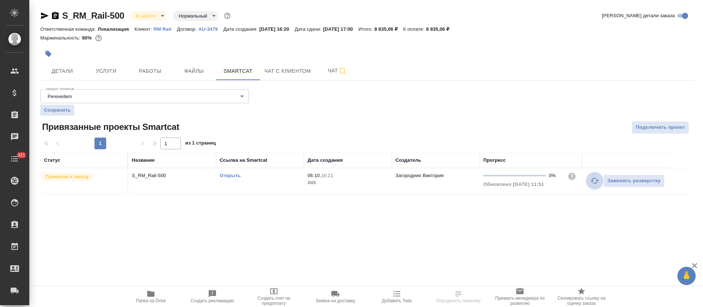
click at [596, 181] on icon "button" at bounding box center [594, 180] width 9 height 9
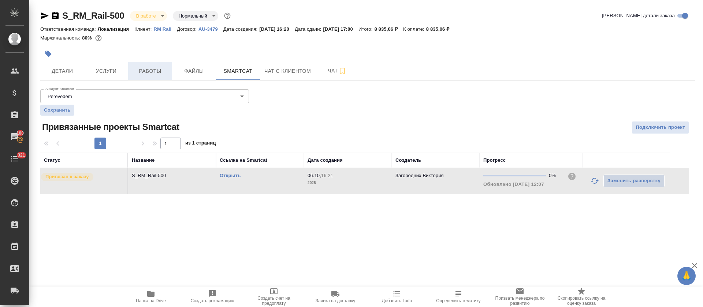
click at [156, 71] on span "Работы" at bounding box center [150, 71] width 35 height 9
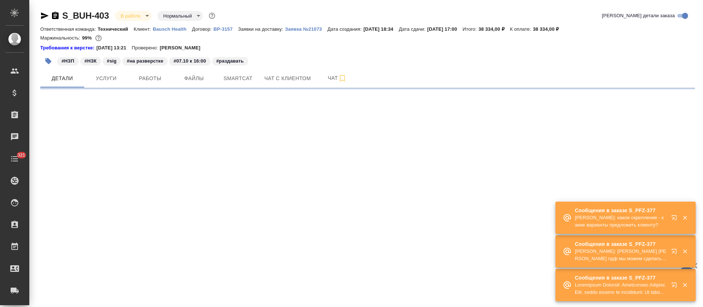
select select "RU"
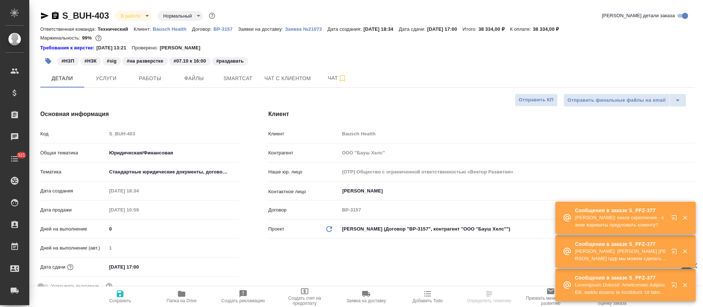
type textarea "x"
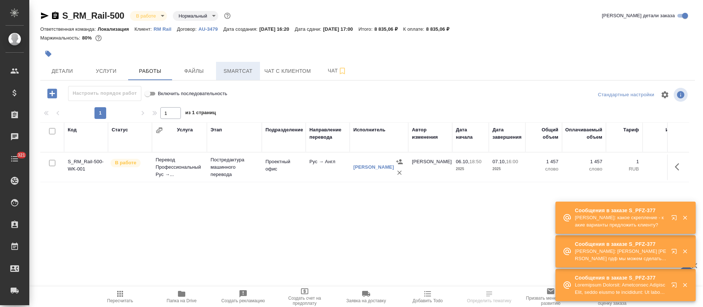
click at [230, 68] on span "Smartcat" at bounding box center [237, 71] width 35 height 9
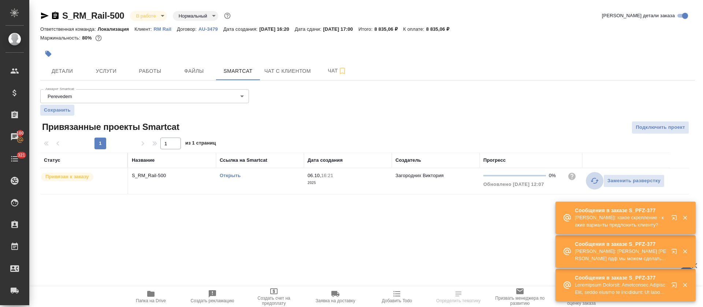
click at [591, 182] on icon "button" at bounding box center [594, 180] width 9 height 9
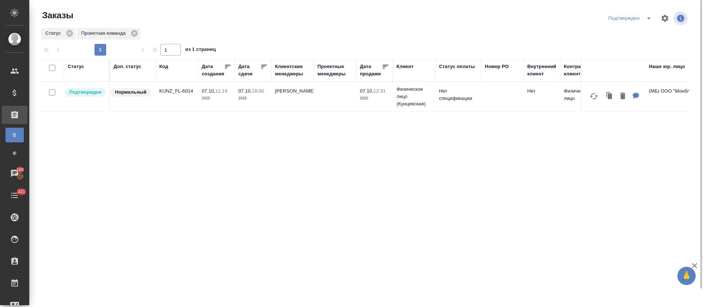
click at [651, 20] on icon "split button" at bounding box center [648, 18] width 9 height 9
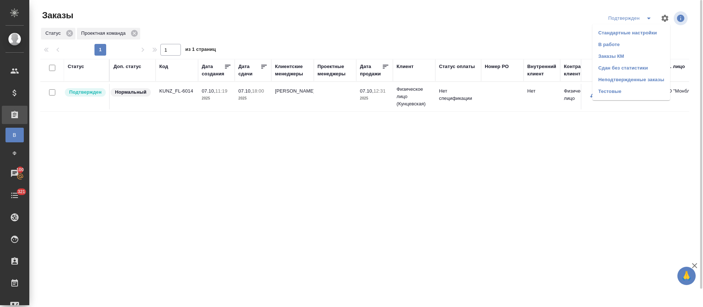
click at [647, 49] on li "В работе" at bounding box center [631, 45] width 78 height 12
